Goal: Task Accomplishment & Management: Use online tool/utility

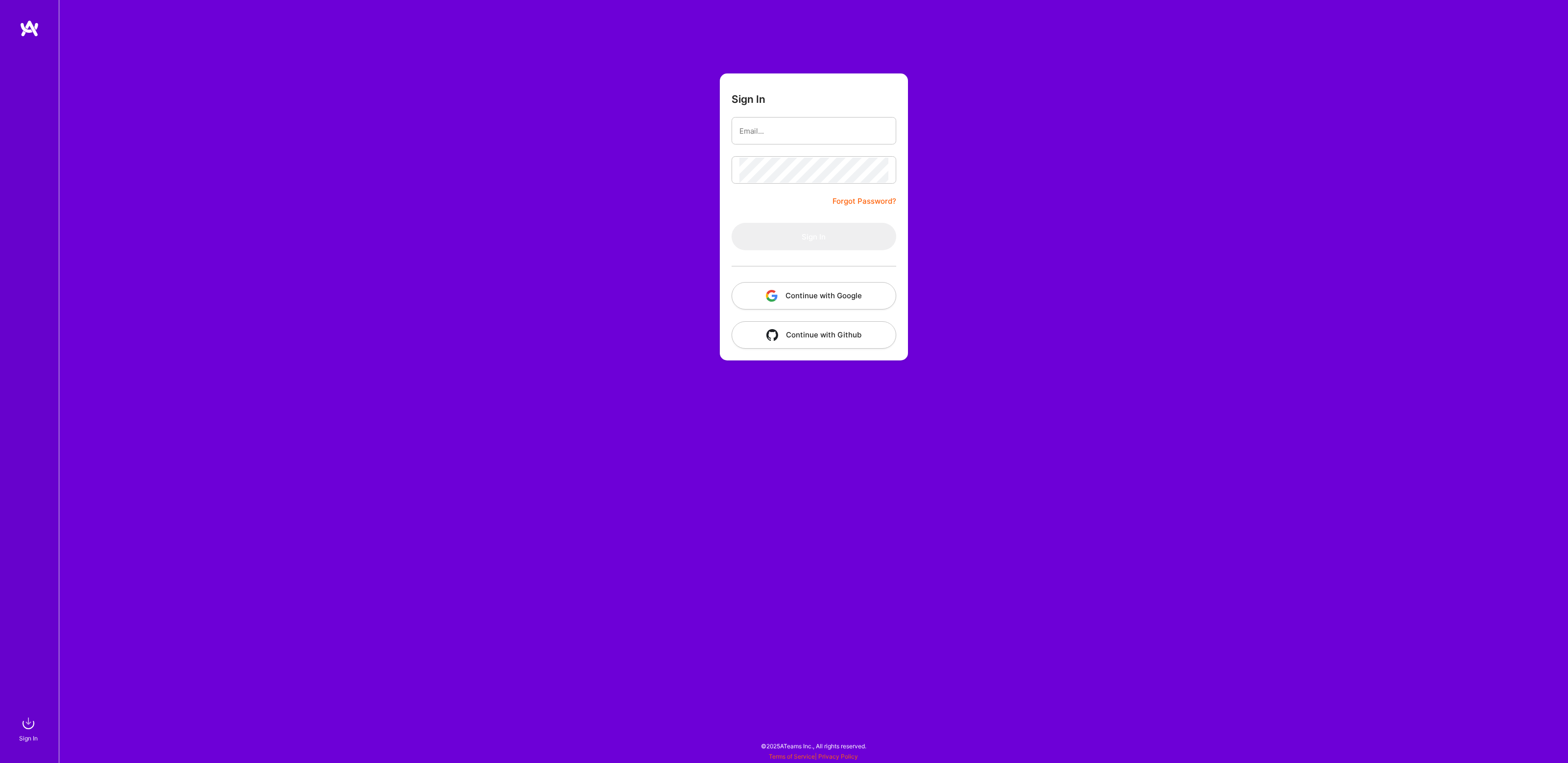
click at [814, 294] on button "Continue with Google" at bounding box center [814, 296] width 165 height 28
click at [802, 299] on button "Continue with Google" at bounding box center [814, 296] width 165 height 28
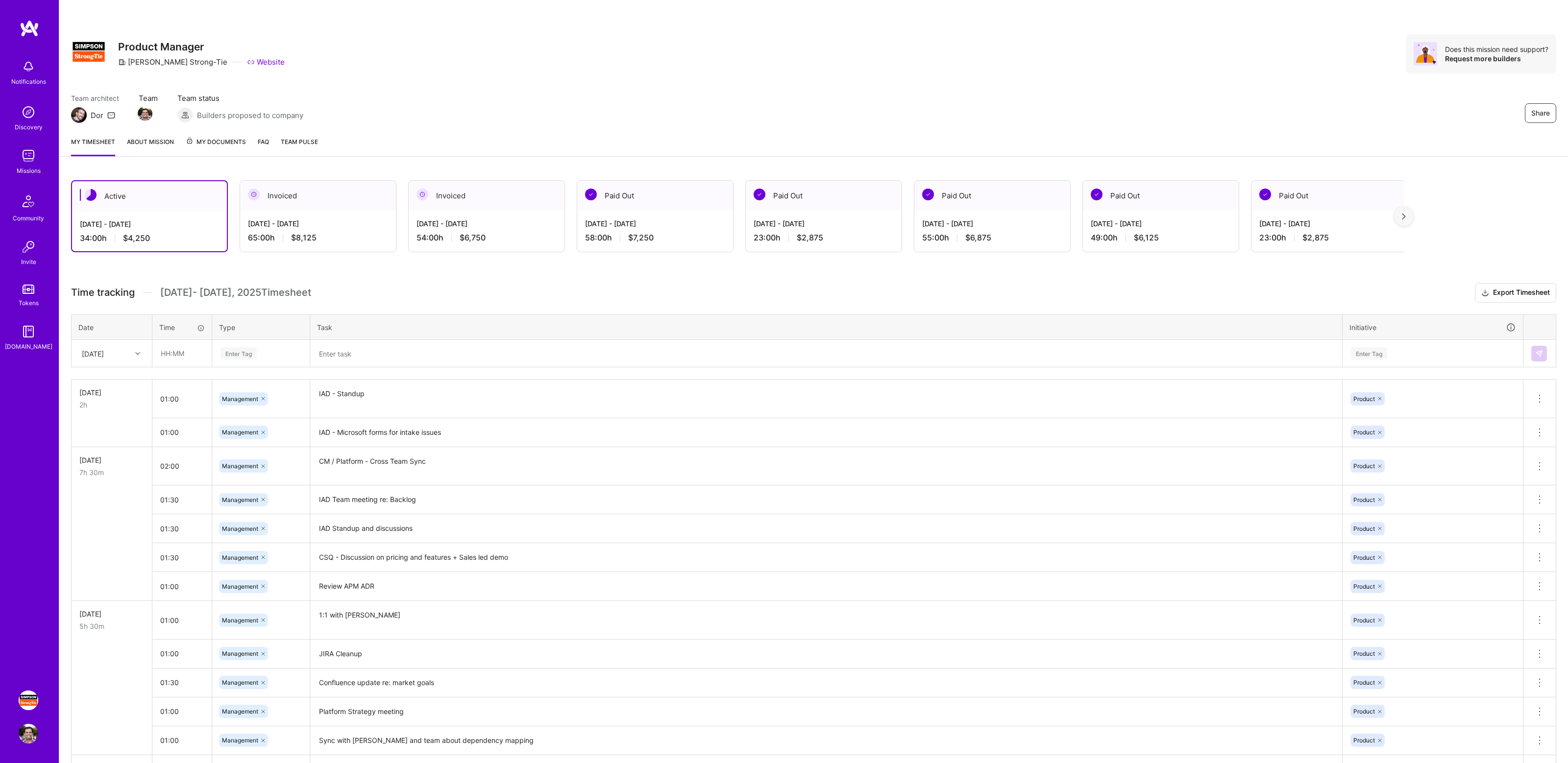
click at [999, 87] on div "Share Product Manager [PERSON_NAME]-Tie Website Does this mission need support?…" at bounding box center [813, 64] width 1509 height 129
click at [991, 71] on div "Share Product Manager [PERSON_NAME]-Tie Website Does this mission need support?…" at bounding box center [813, 54] width 1485 height 39
click at [969, 86] on div "Share Product Manager [PERSON_NAME]-Tie Website Does this mission need support?…" at bounding box center [813, 64] width 1509 height 129
